Goal: Navigation & Orientation: Go to known website

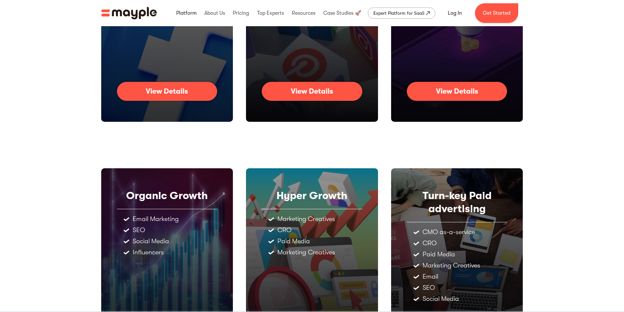
scroll to position [130, 0]
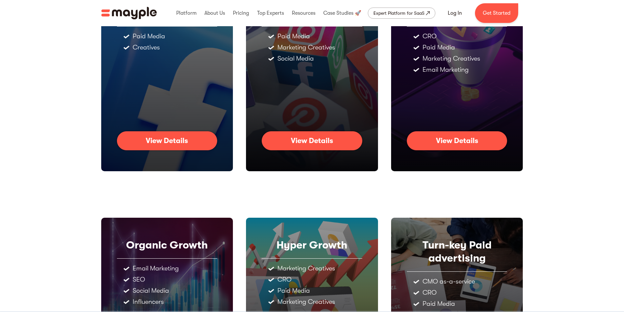
click at [147, 9] on img "home" at bounding box center [129, 13] width 56 height 12
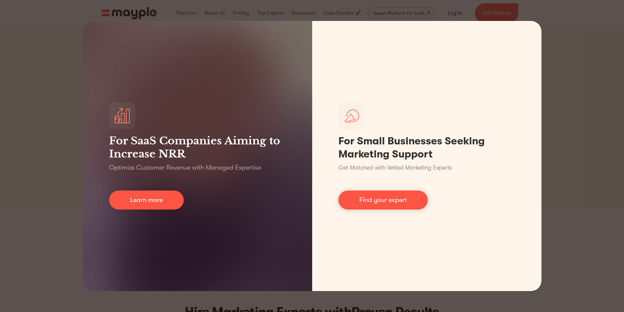
click at [73, 186] on div "For SaaS Companies Aiming to Increase NRR Optimize Customer Revenue with Manage…" at bounding box center [312, 156] width 624 height 312
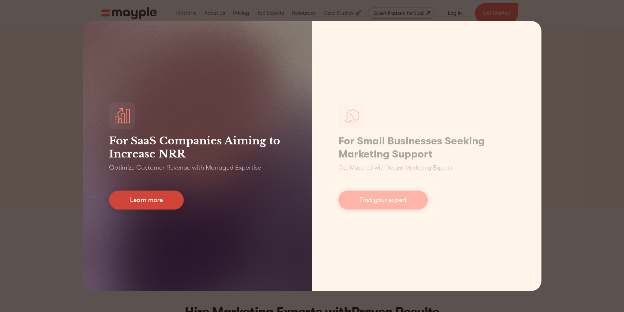
click at [168, 198] on link "Learn more" at bounding box center [146, 200] width 75 height 19
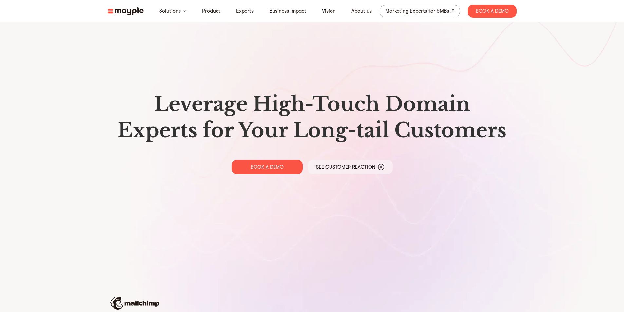
click at [138, 11] on img at bounding box center [126, 11] width 36 height 8
click at [128, 11] on img at bounding box center [126, 11] width 36 height 8
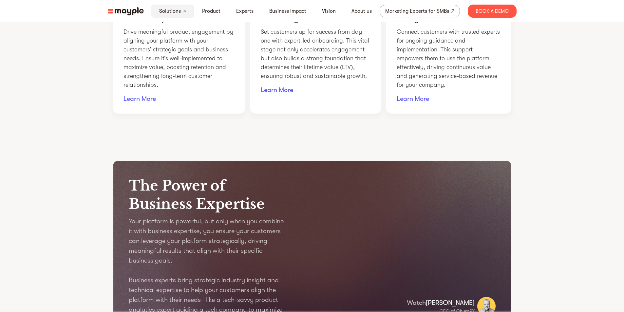
scroll to position [721, 0]
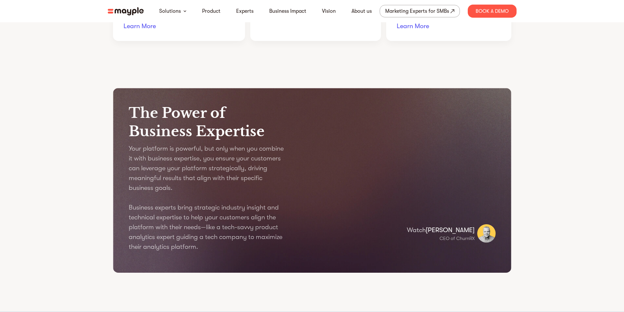
click at [136, 7] on img at bounding box center [126, 11] width 36 height 8
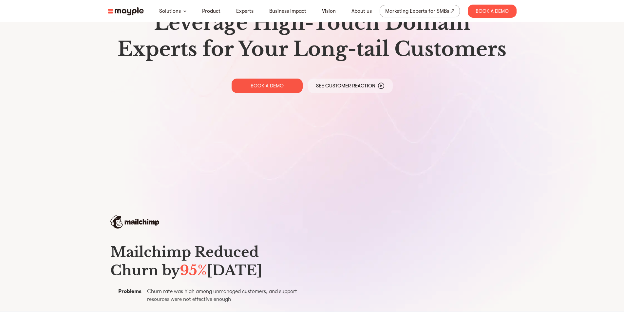
scroll to position [131, 0]
